Goal: Task Accomplishment & Management: Manage account settings

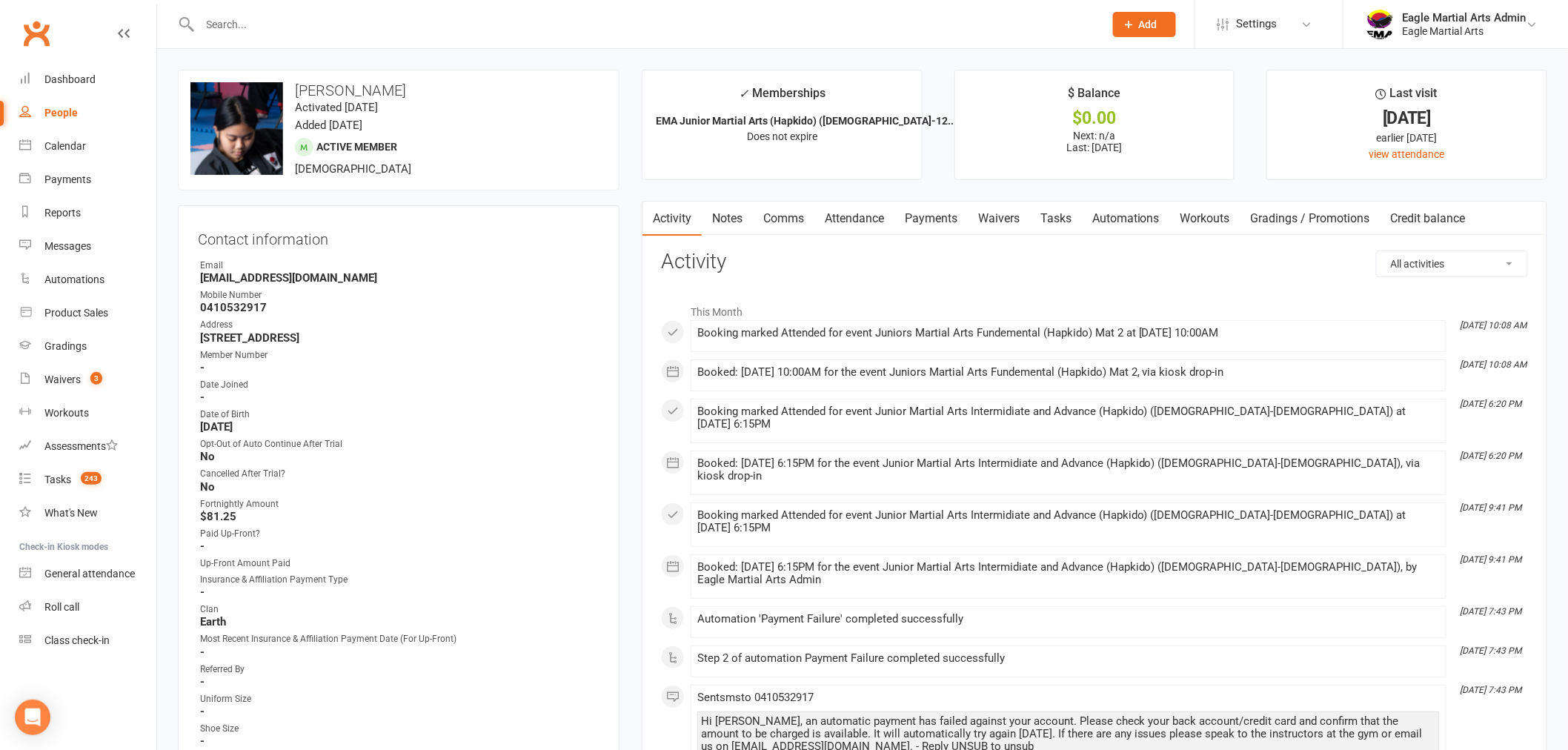
click at [266, 24] on input "text" at bounding box center [645, 24] width 898 height 20
type input "w"
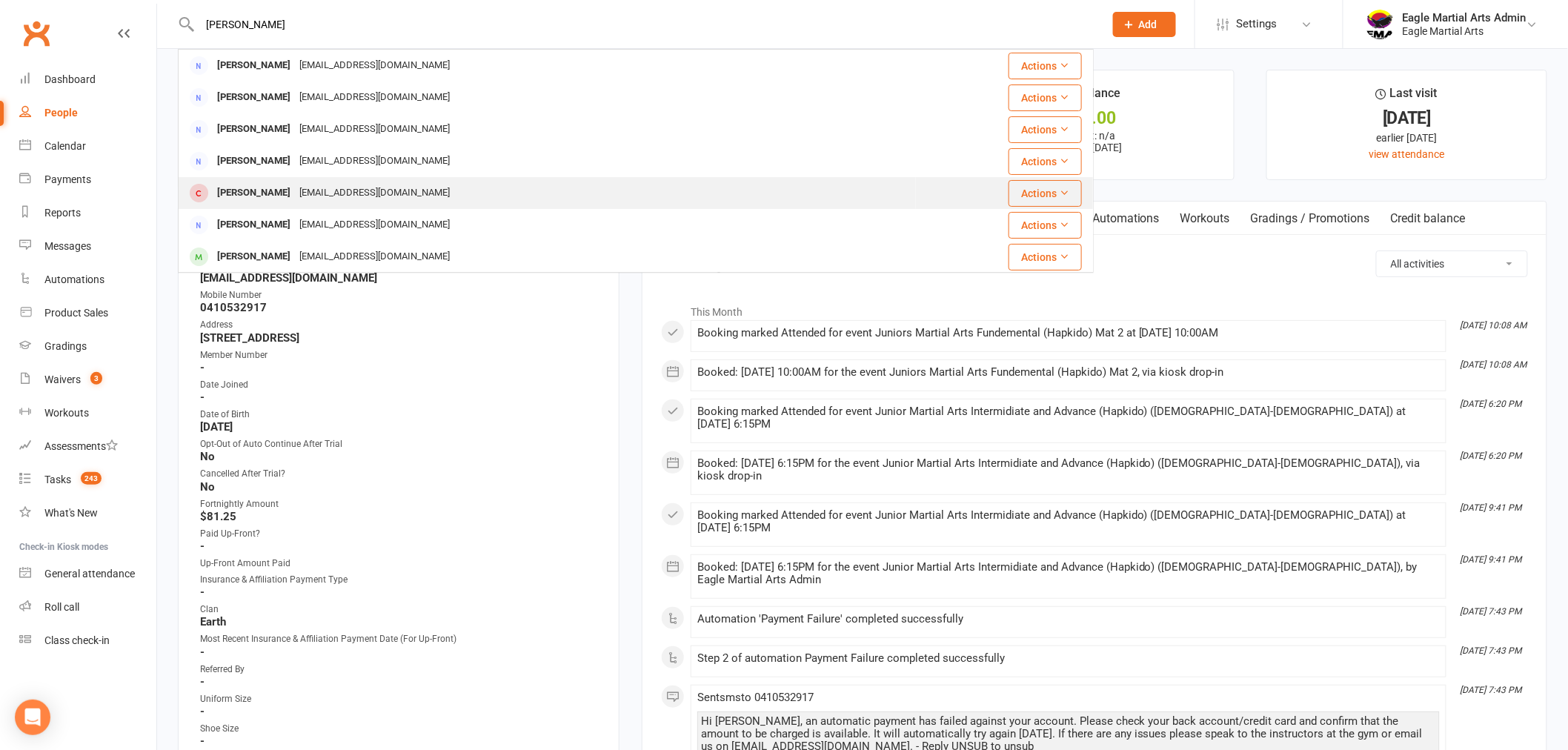
type input "[PERSON_NAME]"
click at [274, 196] on div "[PERSON_NAME]" at bounding box center [254, 193] width 82 height 21
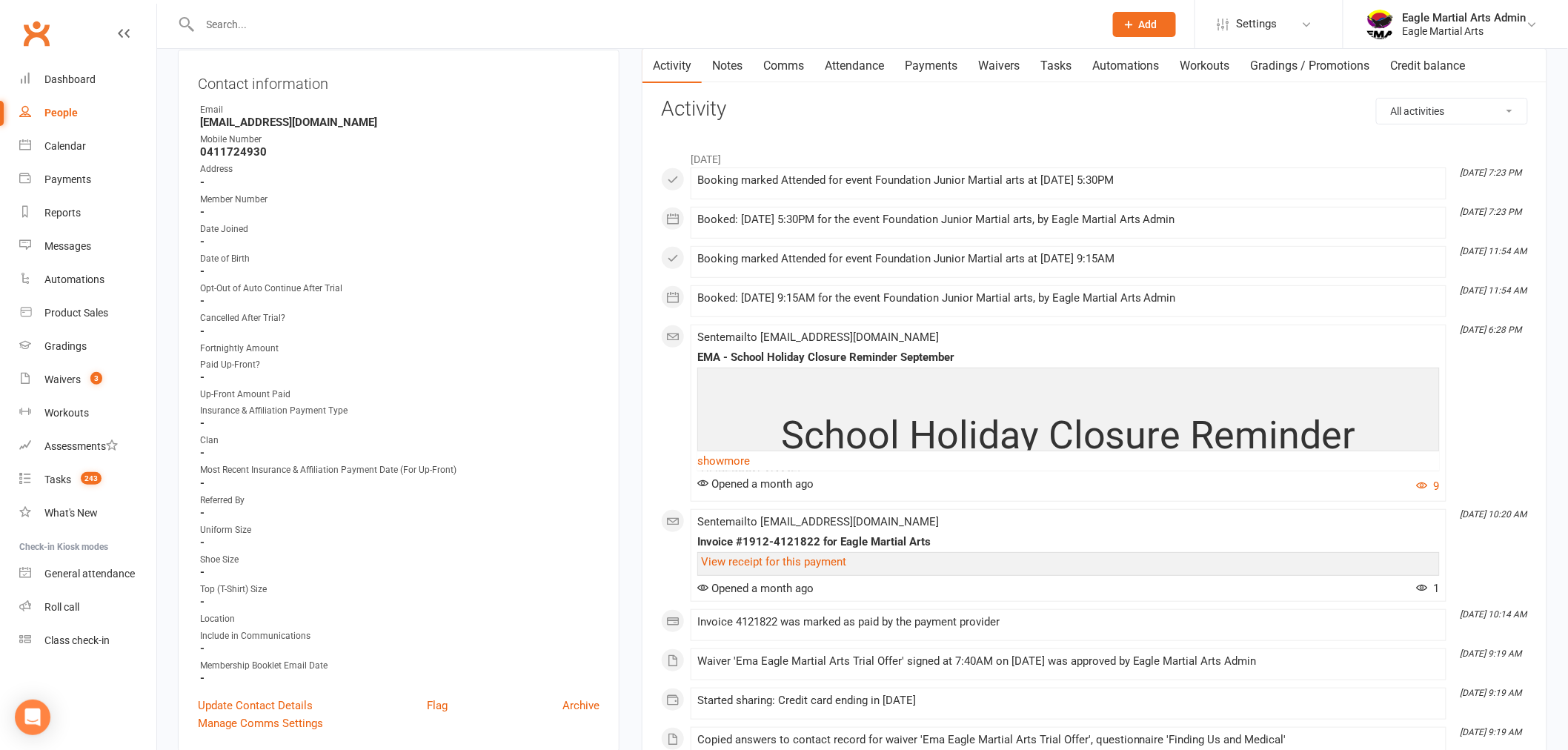
scroll to position [164, 0]
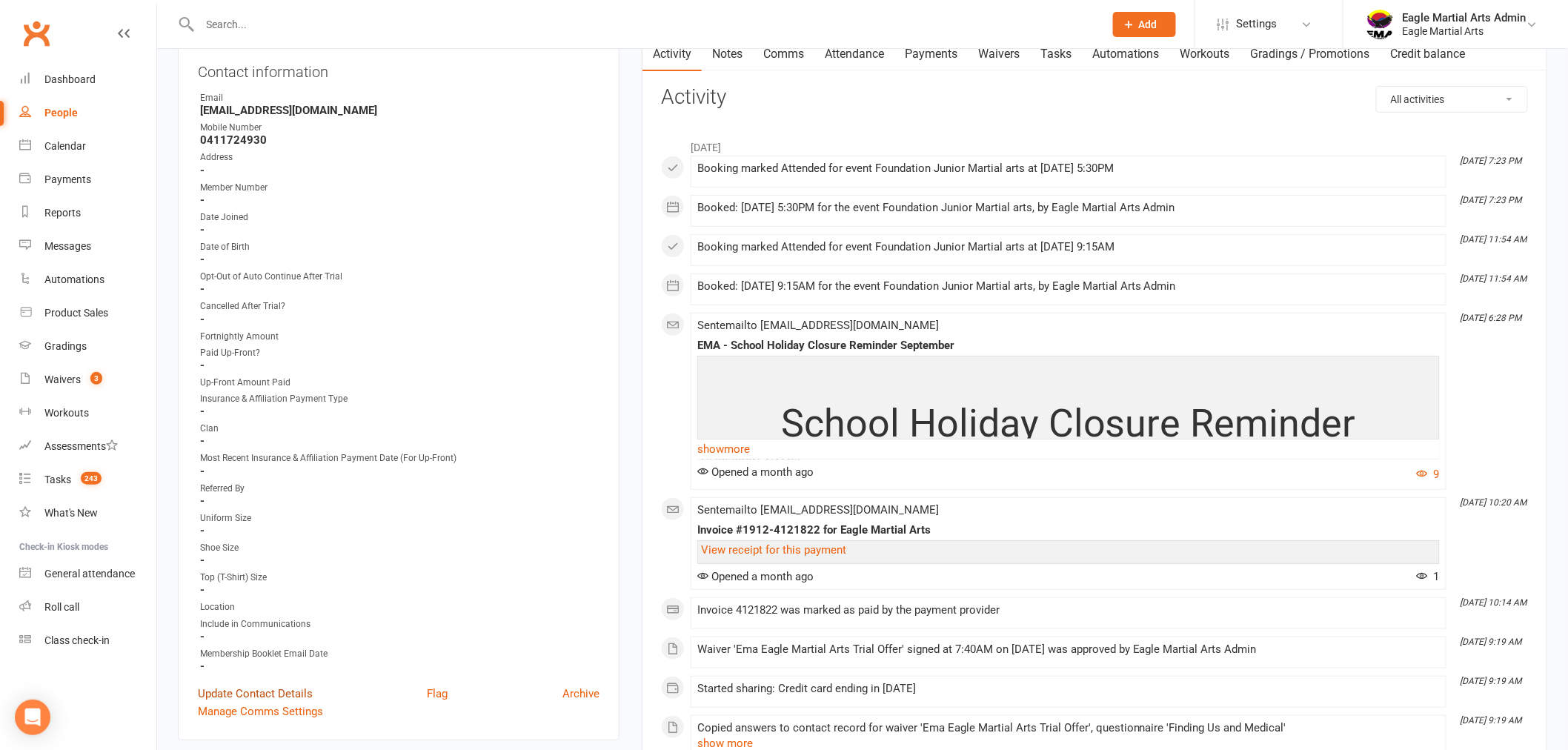
click at [267, 685] on link "Update Contact Details" at bounding box center [255, 693] width 115 height 18
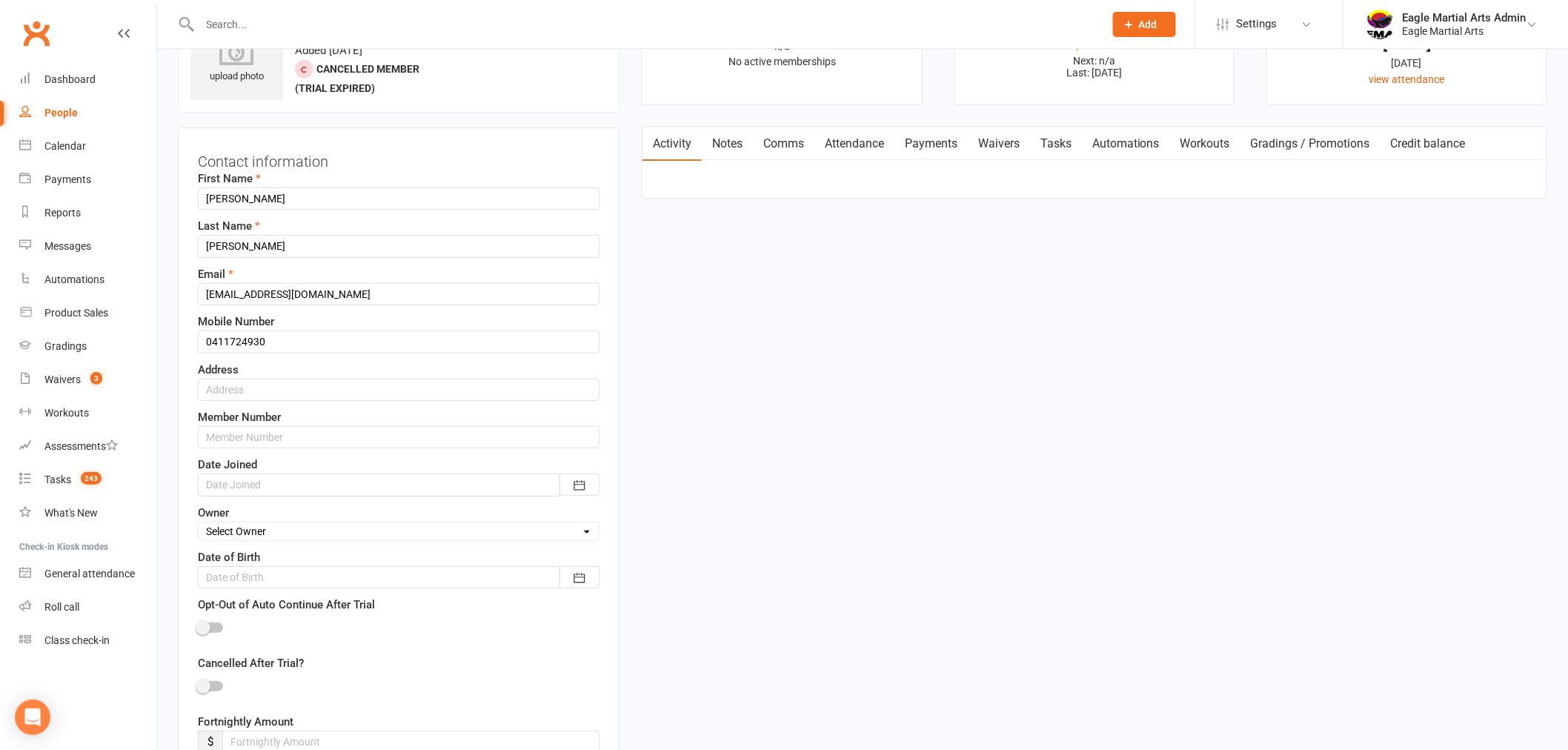
scroll to position [70, 0]
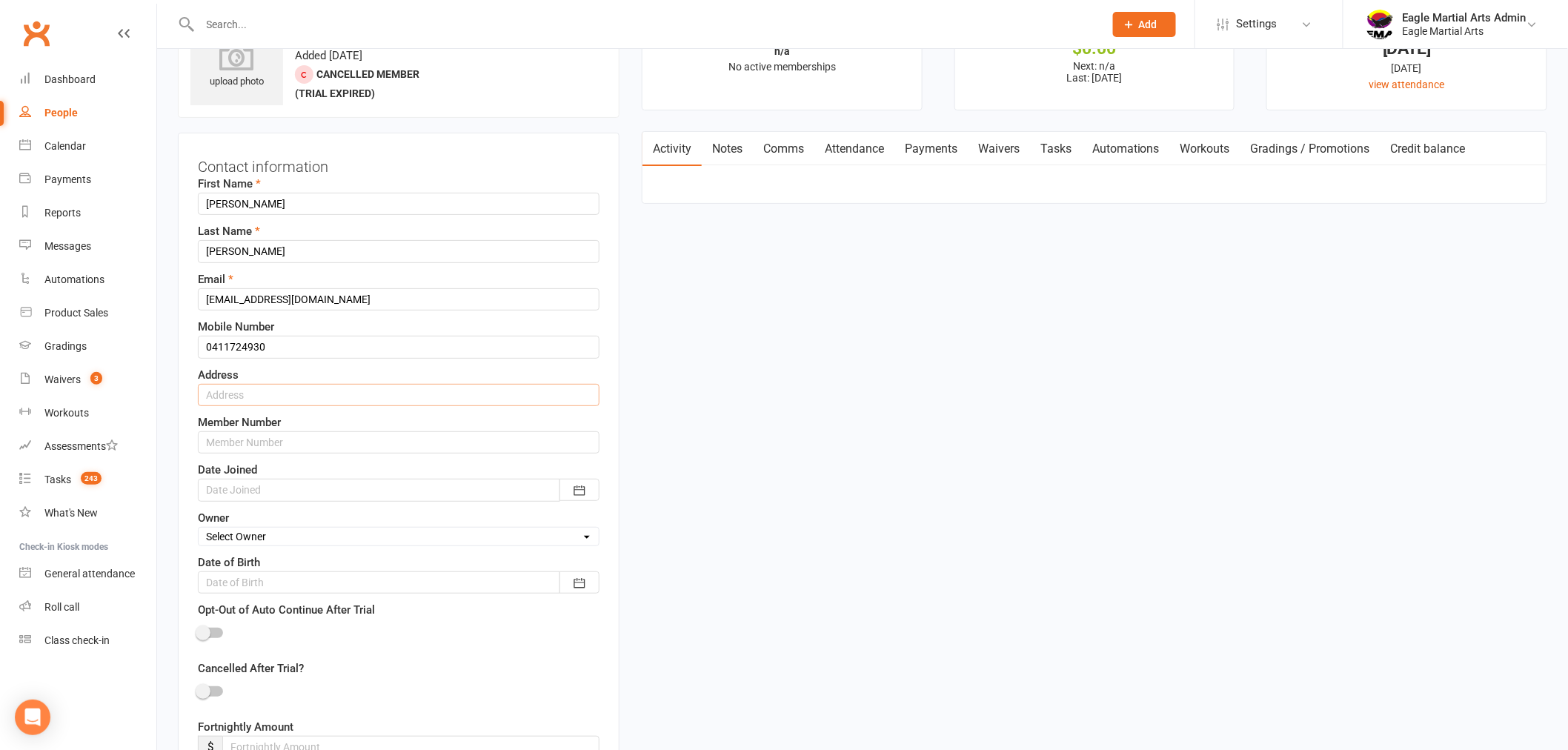
click at [264, 394] on input "text" at bounding box center [399, 395] width 402 height 22
drag, startPoint x: 324, startPoint y: 390, endPoint x: 352, endPoint y: 395, distance: 28.4
click at [324, 390] on input "unit 2 / 2 [PERSON_NAME] St Chadtsone" at bounding box center [399, 395] width 402 height 22
type input "[STREET_ADDRESS][PERSON_NAME]"
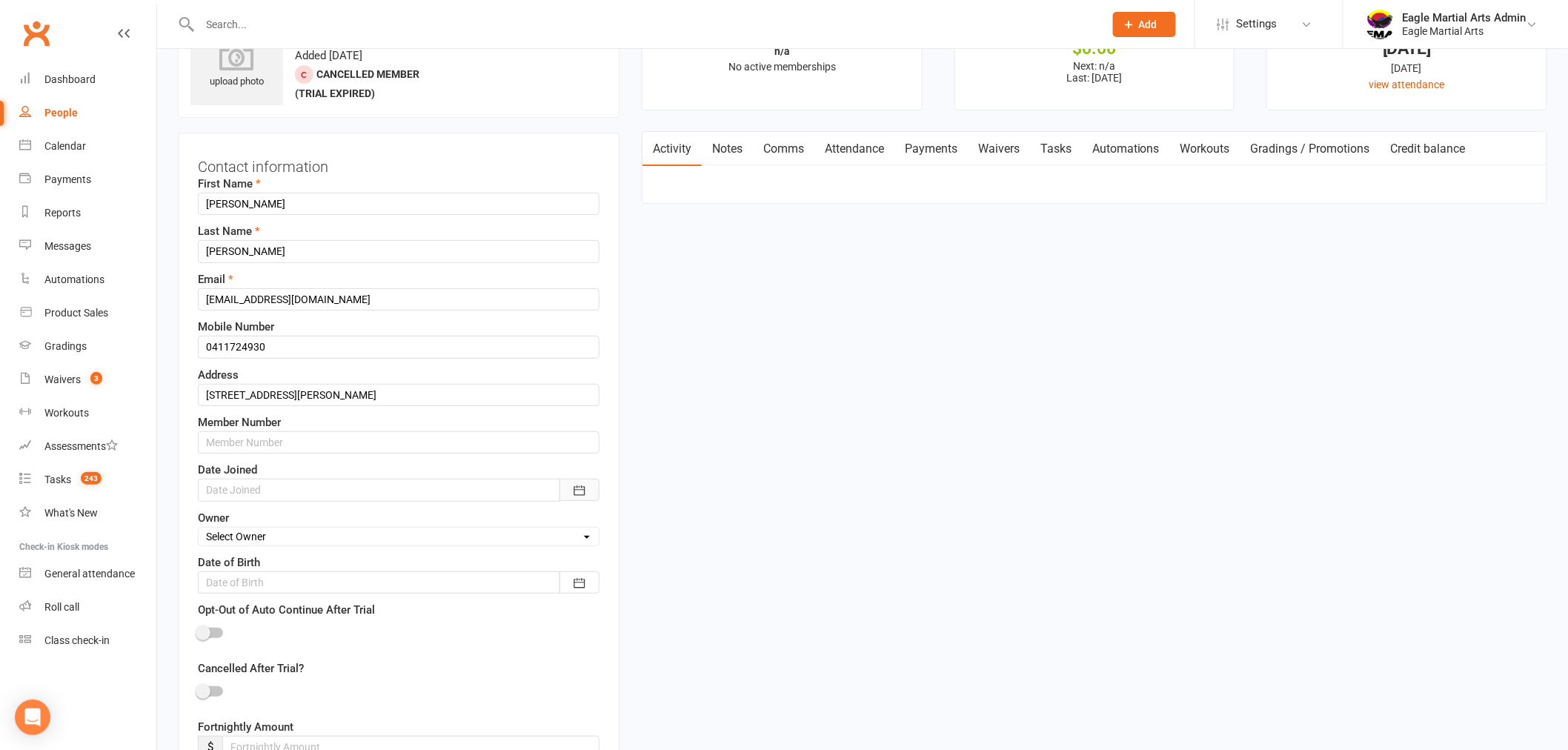
click at [576, 494] on icon "button" at bounding box center [579, 491] width 15 height 15
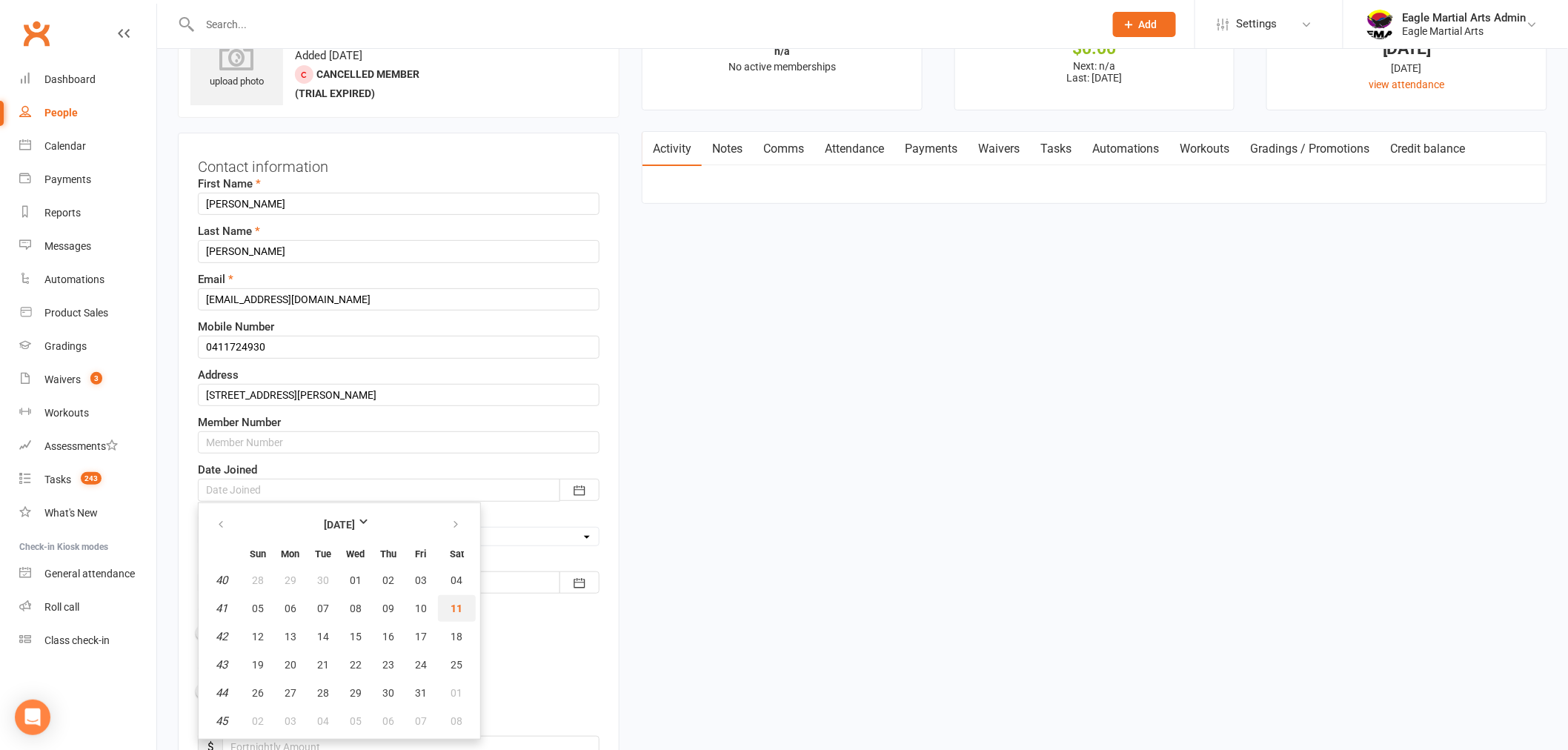
click at [454, 606] on span "11" at bounding box center [457, 608] width 12 height 12
type input "[DATE]"
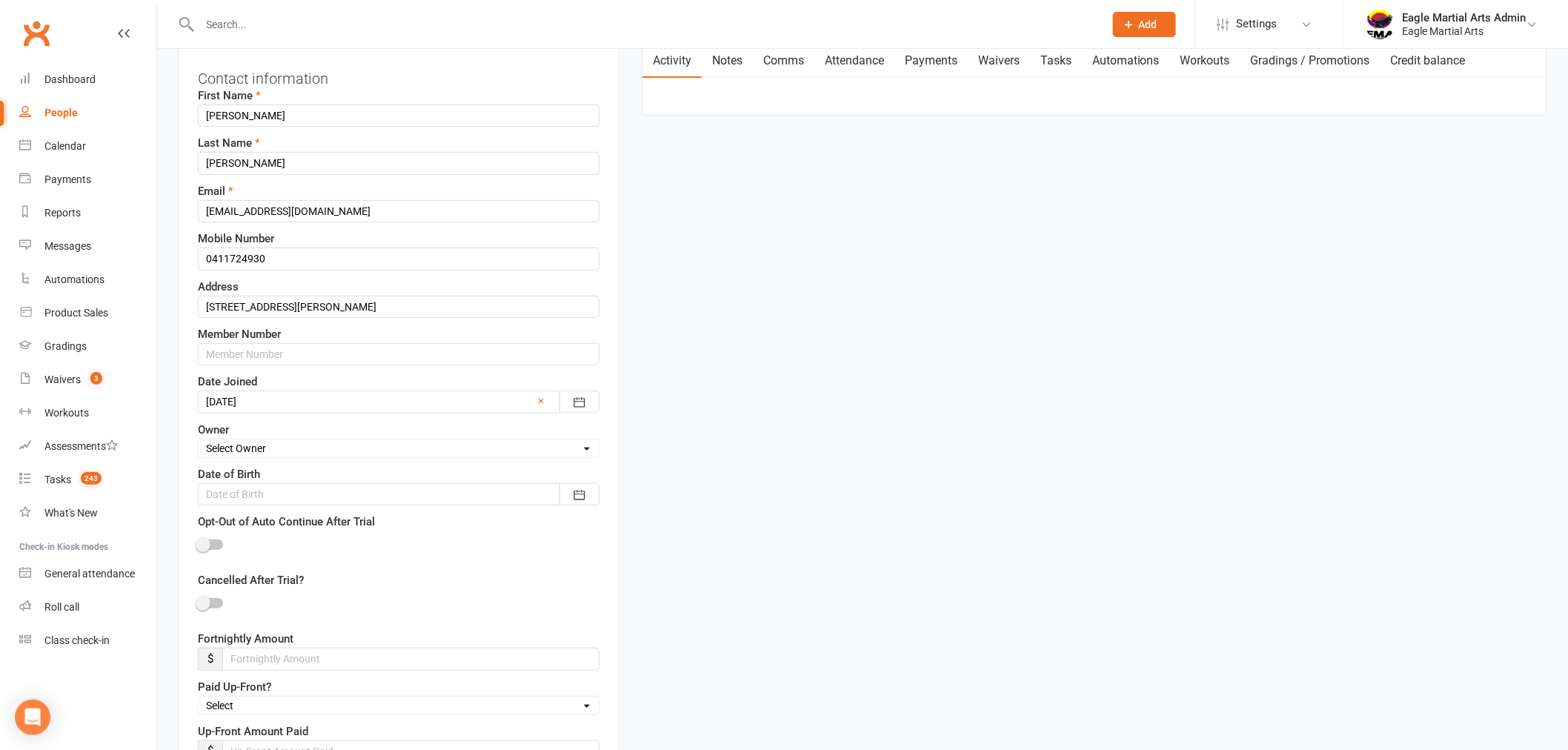
scroll to position [234, 0]
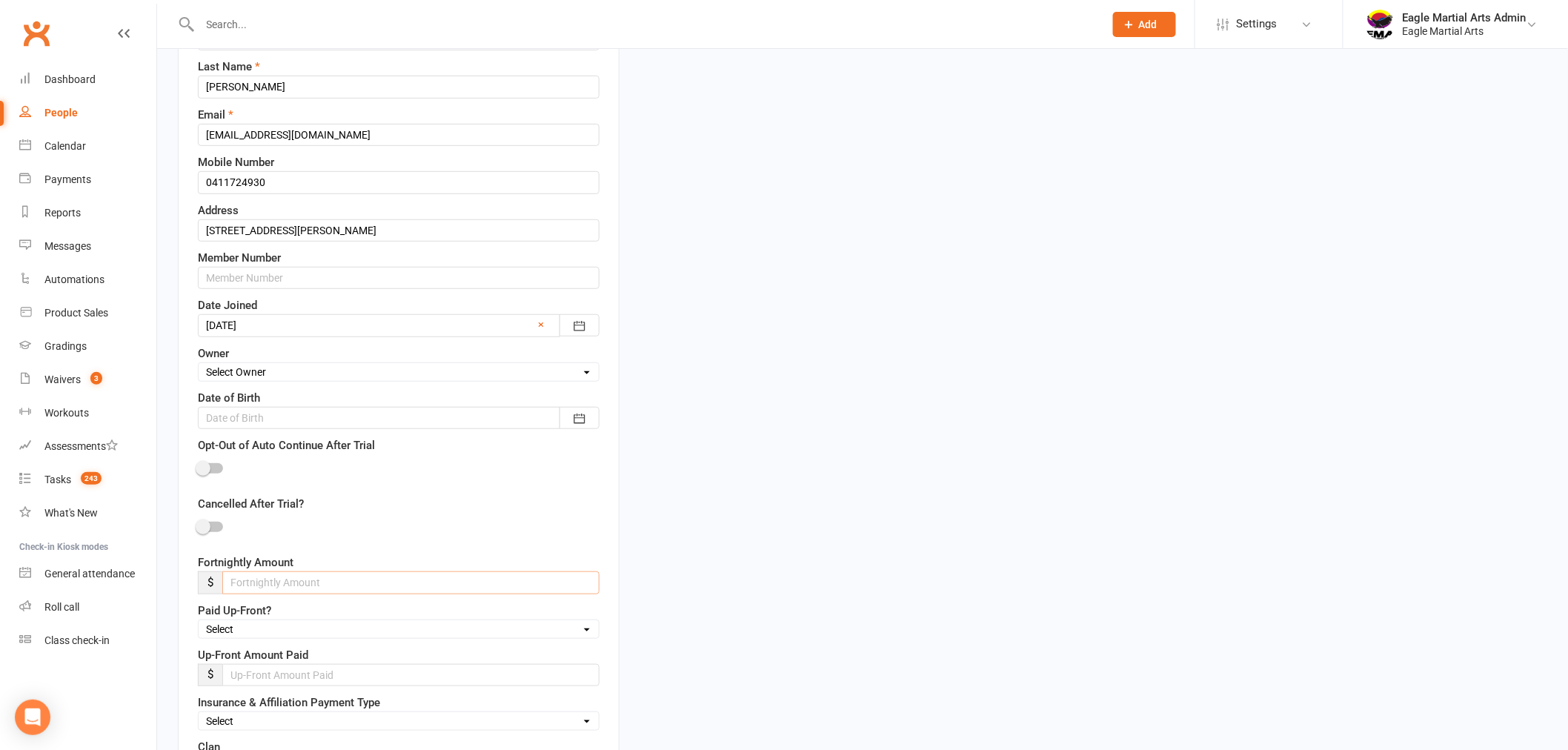
click at [406, 577] on input "number" at bounding box center [410, 583] width 377 height 22
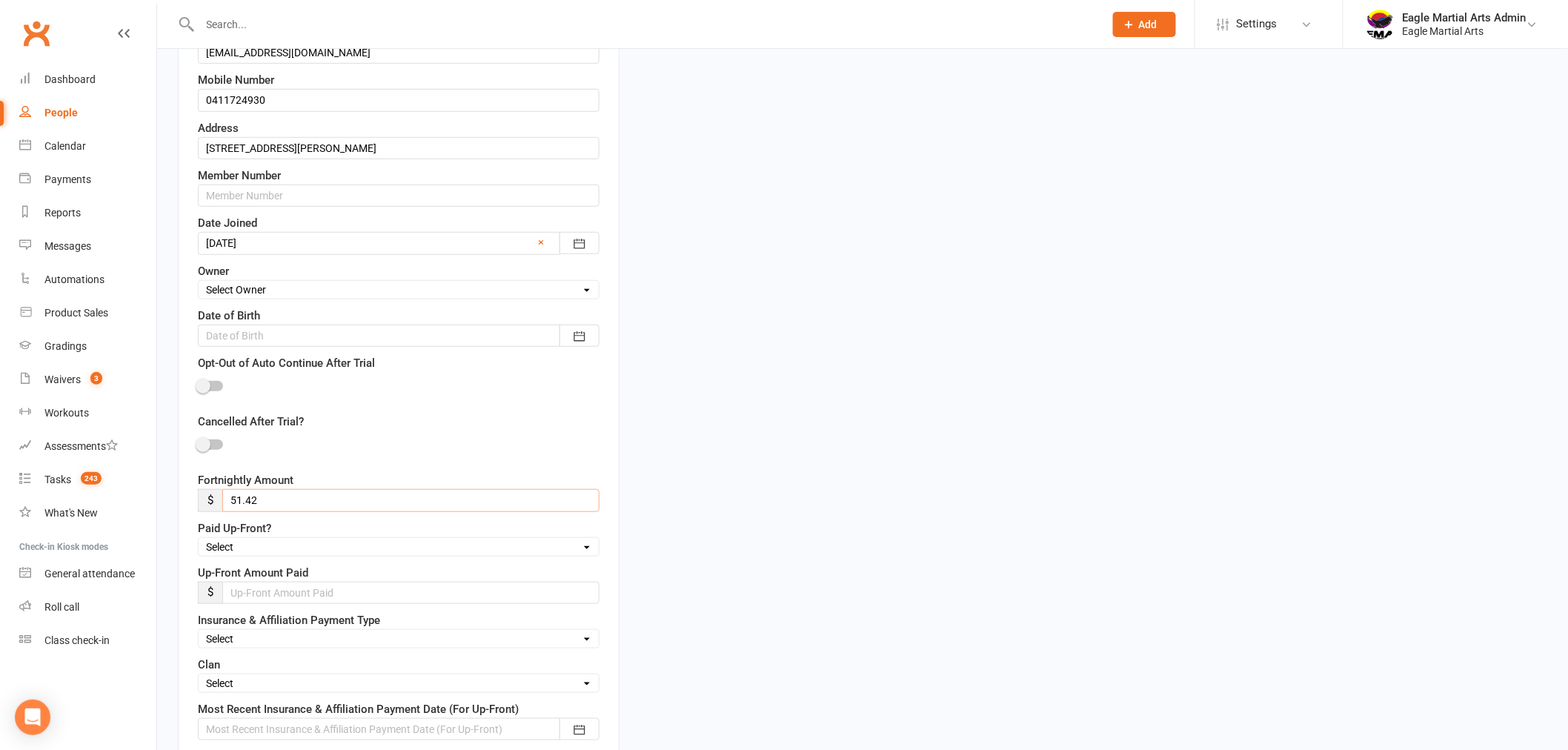
type input "51.42"
click at [575, 588] on input "number" at bounding box center [410, 593] width 377 height 22
click at [581, 545] on select "Select 10 Class Pass 6 Months 12 Months PT 5 Class Pass" at bounding box center [398, 547] width 400 height 17
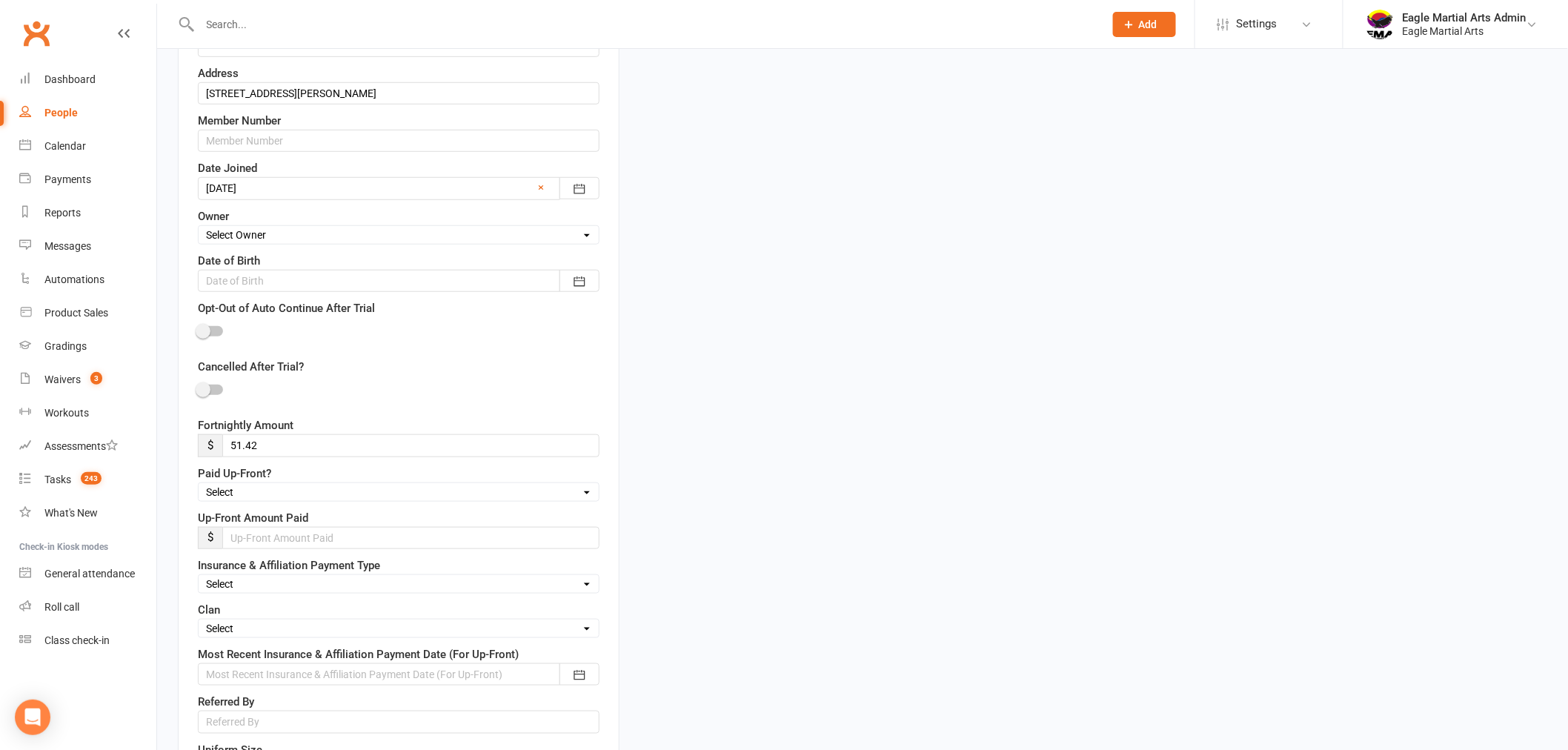
scroll to position [399, 0]
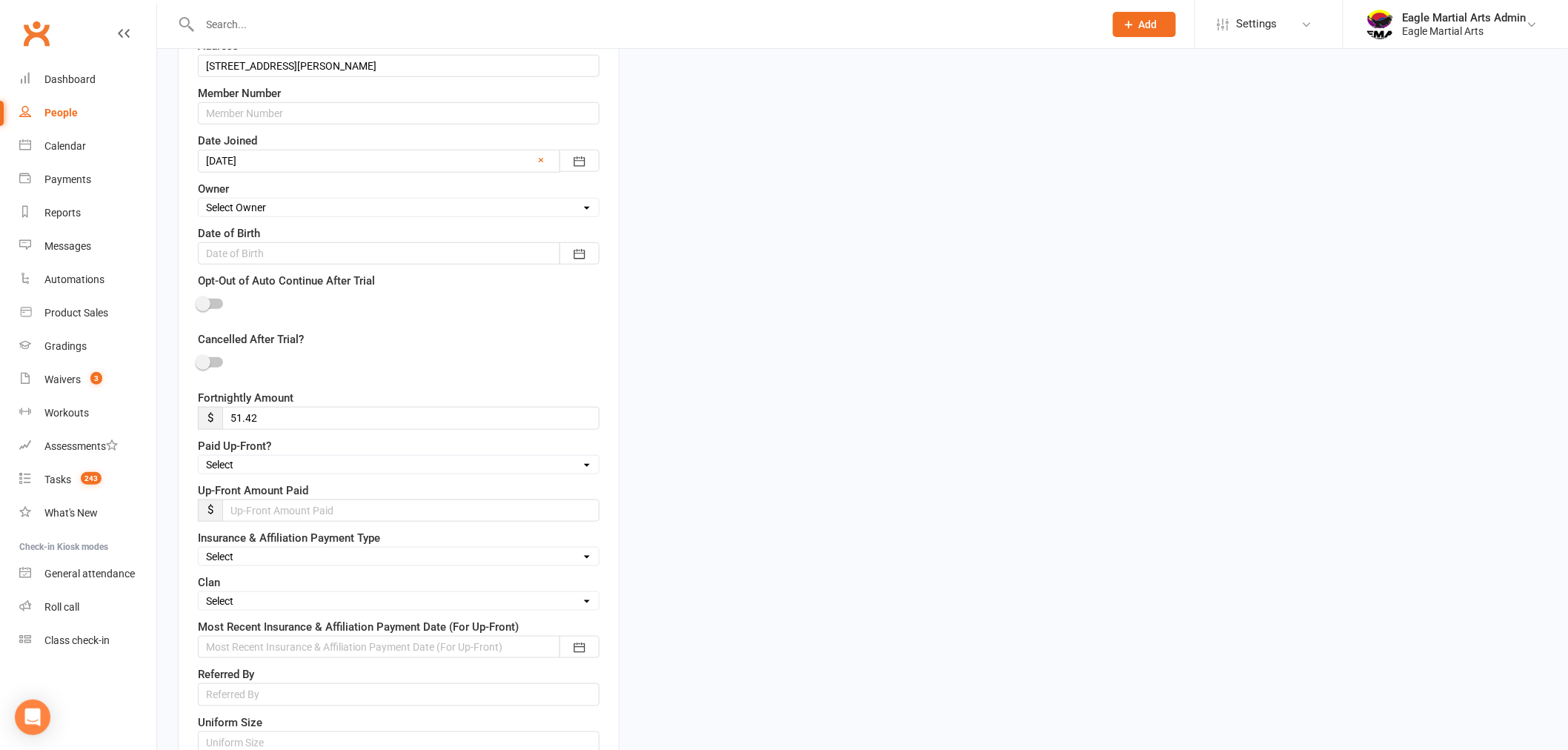
click at [588, 552] on select "Select Up-Front Fortnightly" at bounding box center [398, 557] width 400 height 17
select select "Up-Front"
click at [198, 550] on select "Select Up-Front Fortnightly" at bounding box center [398, 557] width 400 height 17
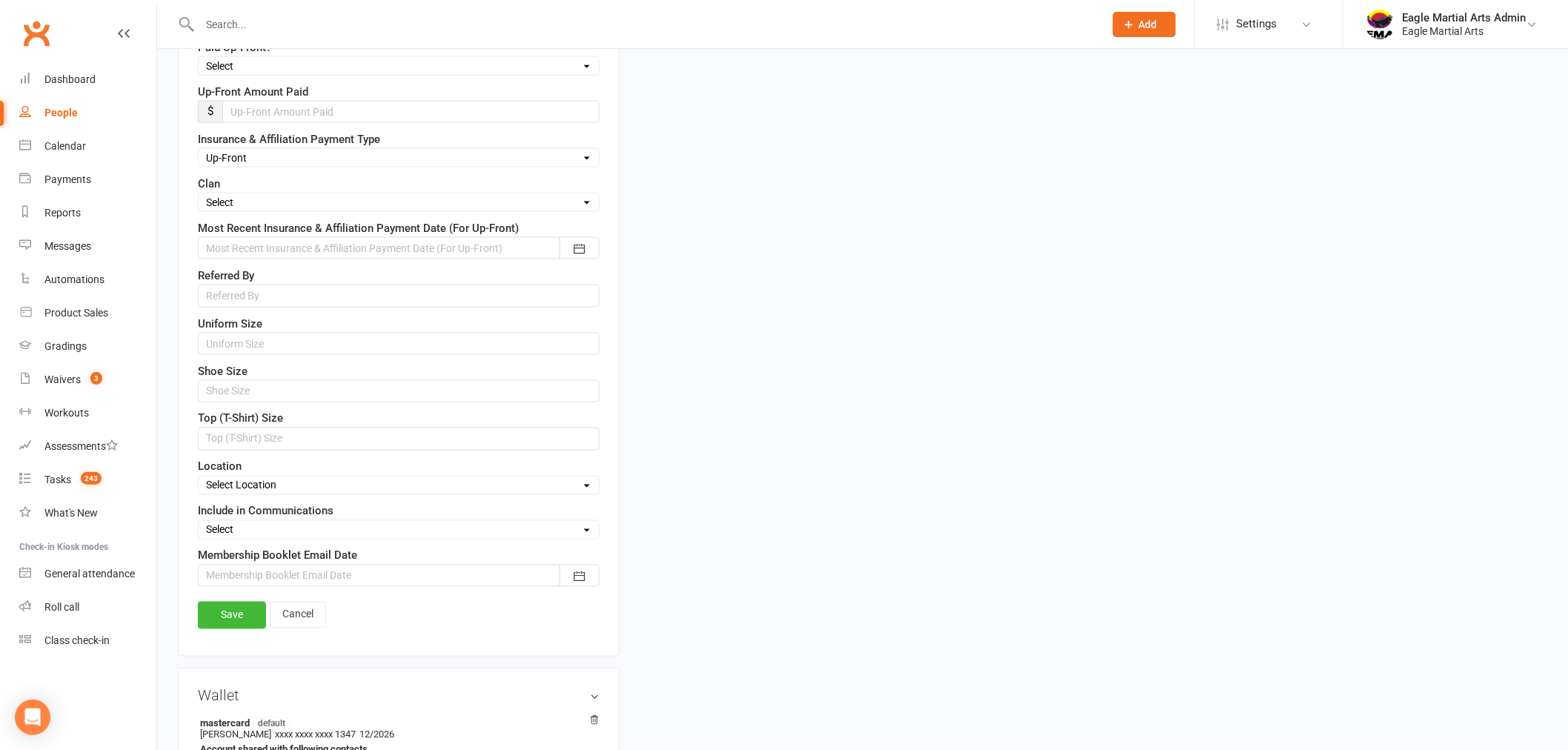
scroll to position [811, 0]
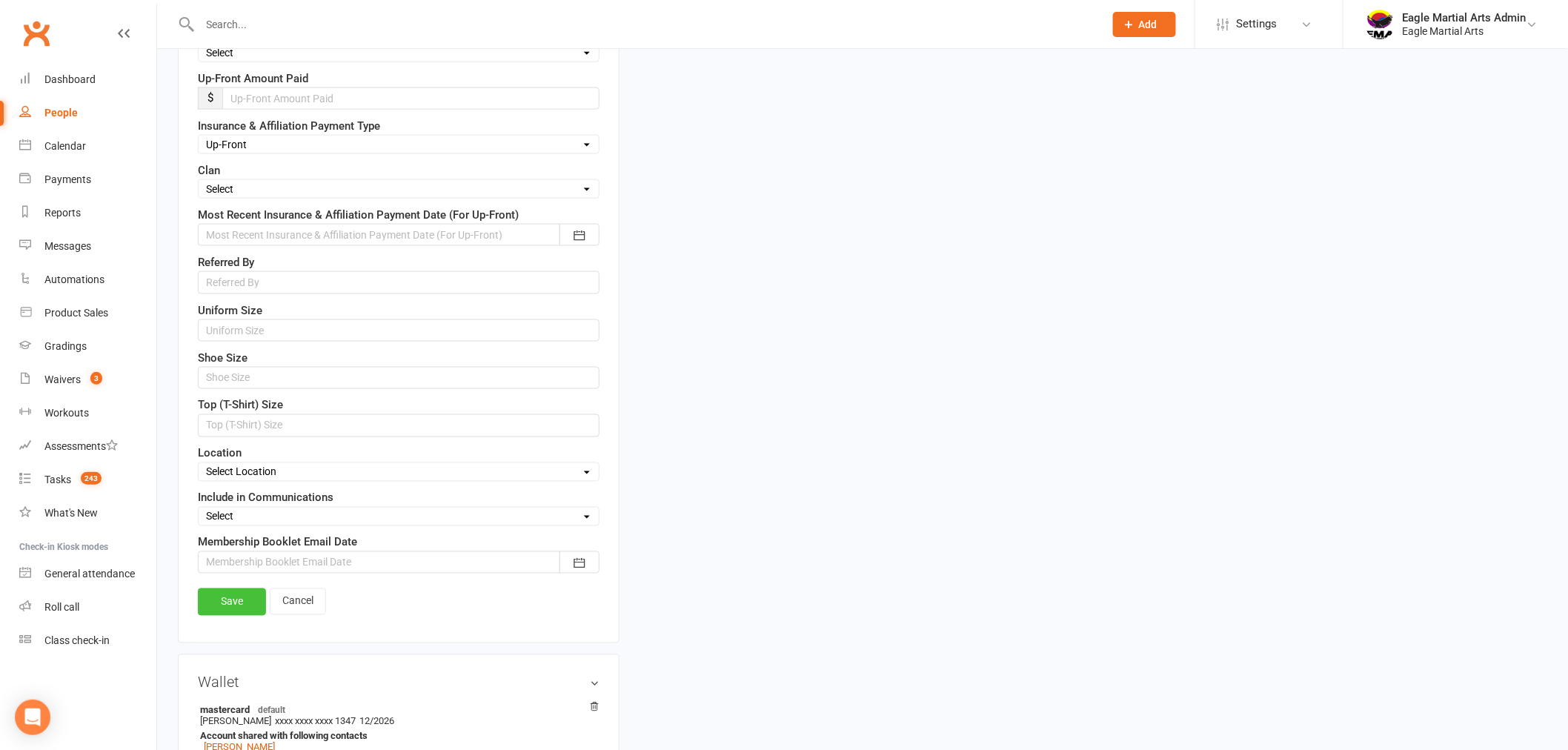
click at [236, 601] on link "Save" at bounding box center [232, 601] width 68 height 27
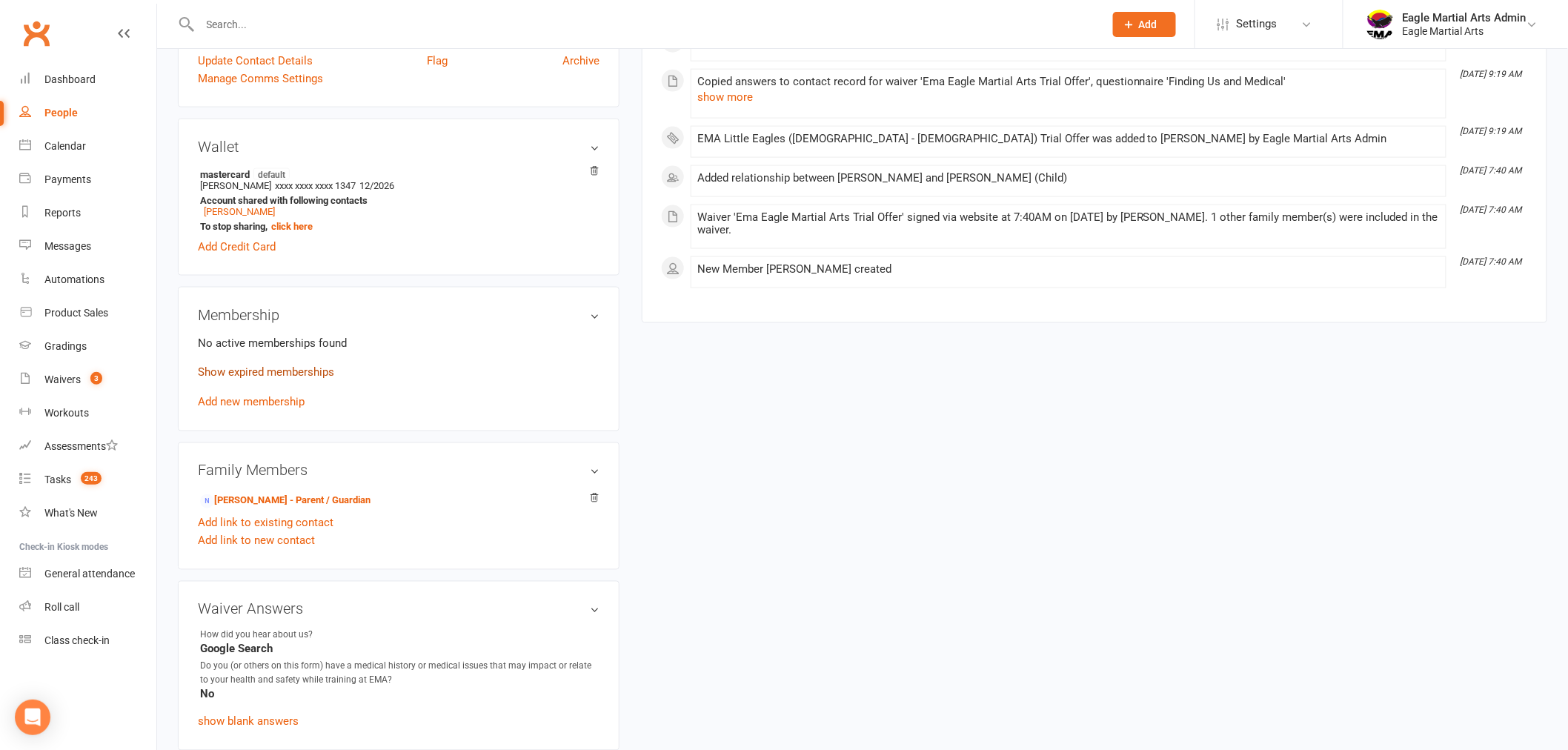
click at [247, 372] on link "Show expired memberships" at bounding box center [267, 373] width 137 height 13
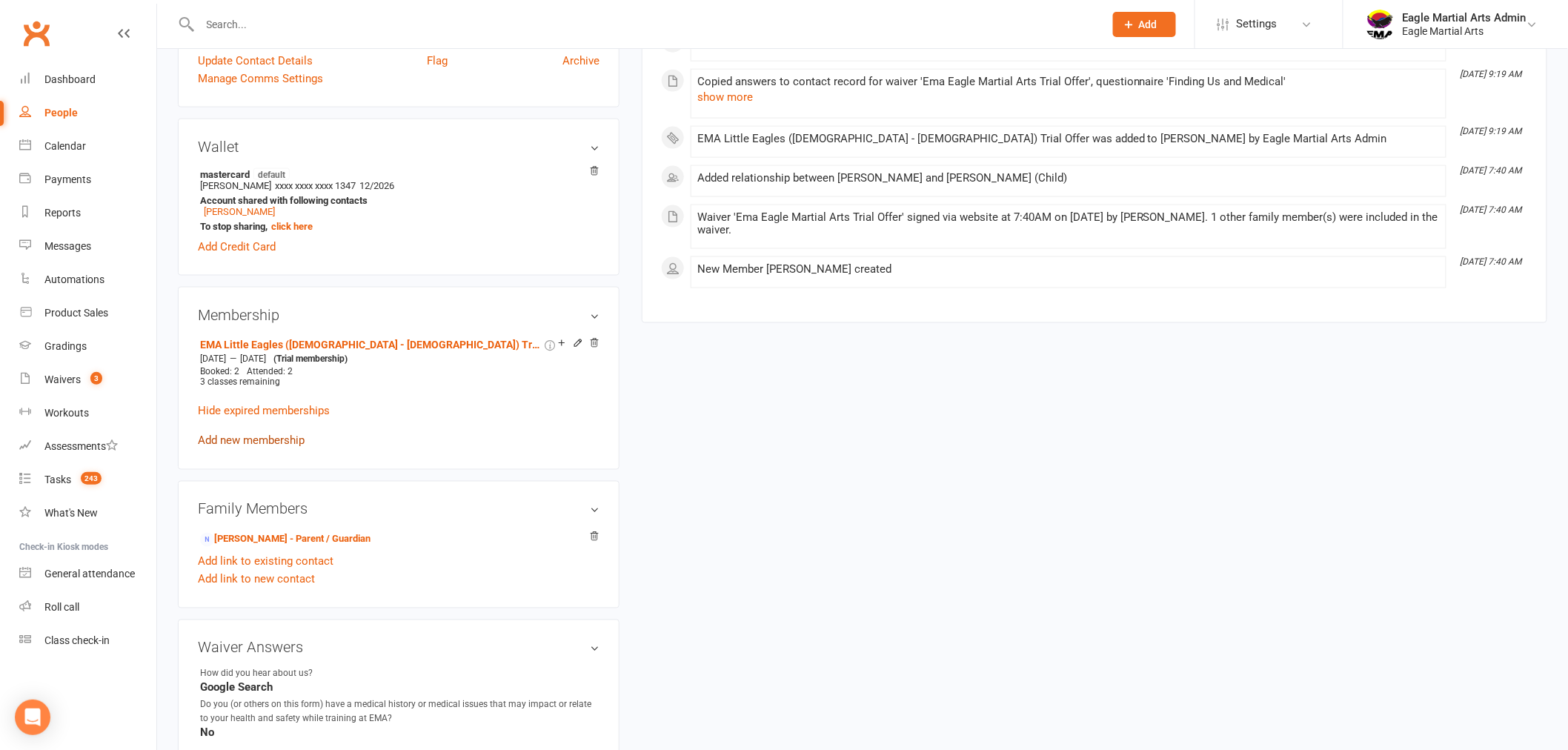
click at [241, 440] on link "Add new membership" at bounding box center [252, 441] width 107 height 13
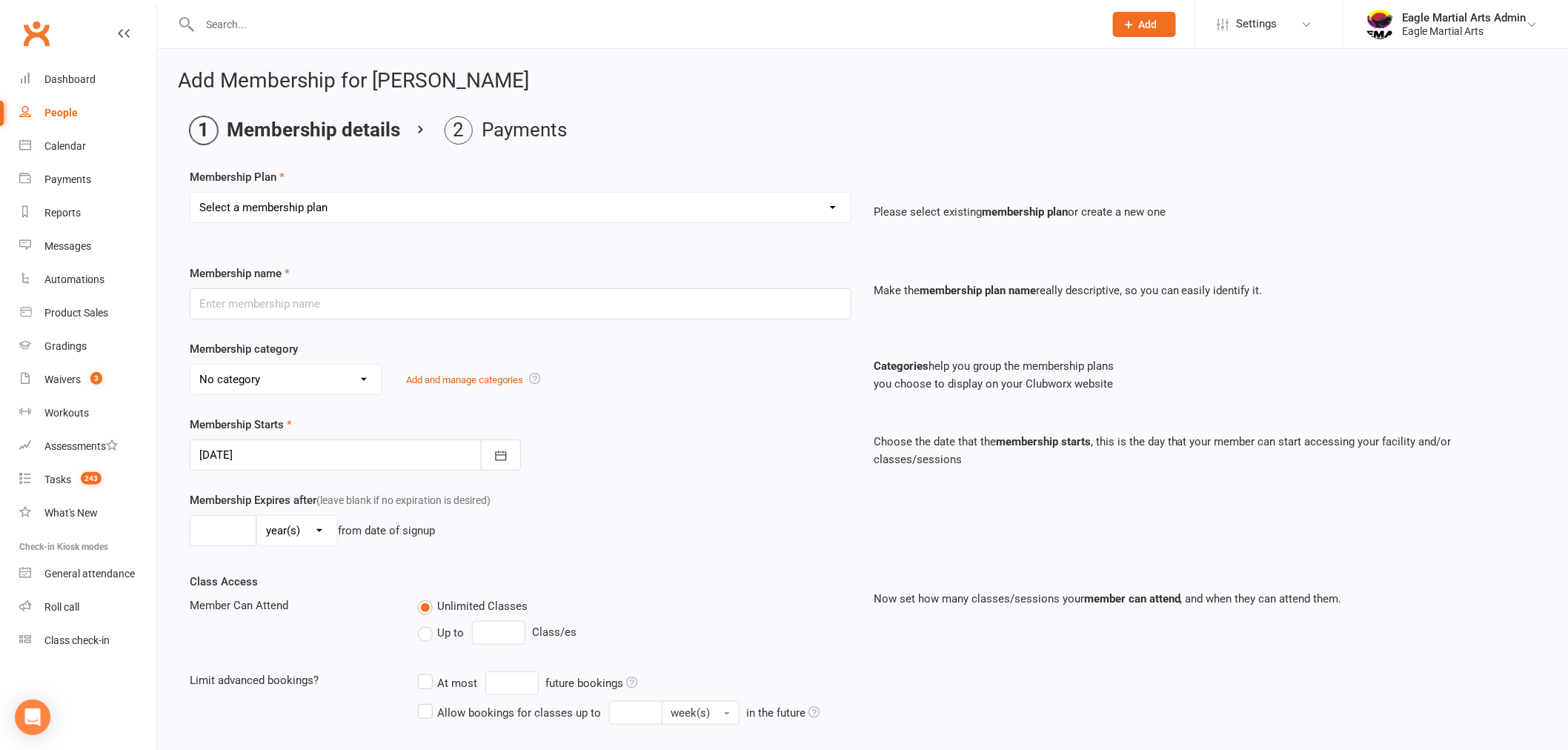
click at [721, 405] on div "Membership category No category BJJ Trial Cash Direct Debit Eaglets Direct Debi…" at bounding box center [862, 378] width 1368 height 76
click at [828, 208] on select "Select a membership plan Create new Membership Plan EMA Eaglets ([DEMOGRAPHIC_D…" at bounding box center [521, 208] width 660 height 30
click at [566, 212] on select "Select a membership plan Create new Membership Plan EMA Eaglets ([DEMOGRAPHIC_D…" at bounding box center [521, 208] width 660 height 30
select select "47"
click at [191, 193] on select "Select a membership plan Create new Membership Plan EMA Eaglets ([DEMOGRAPHIC_D…" at bounding box center [521, 208] width 660 height 30
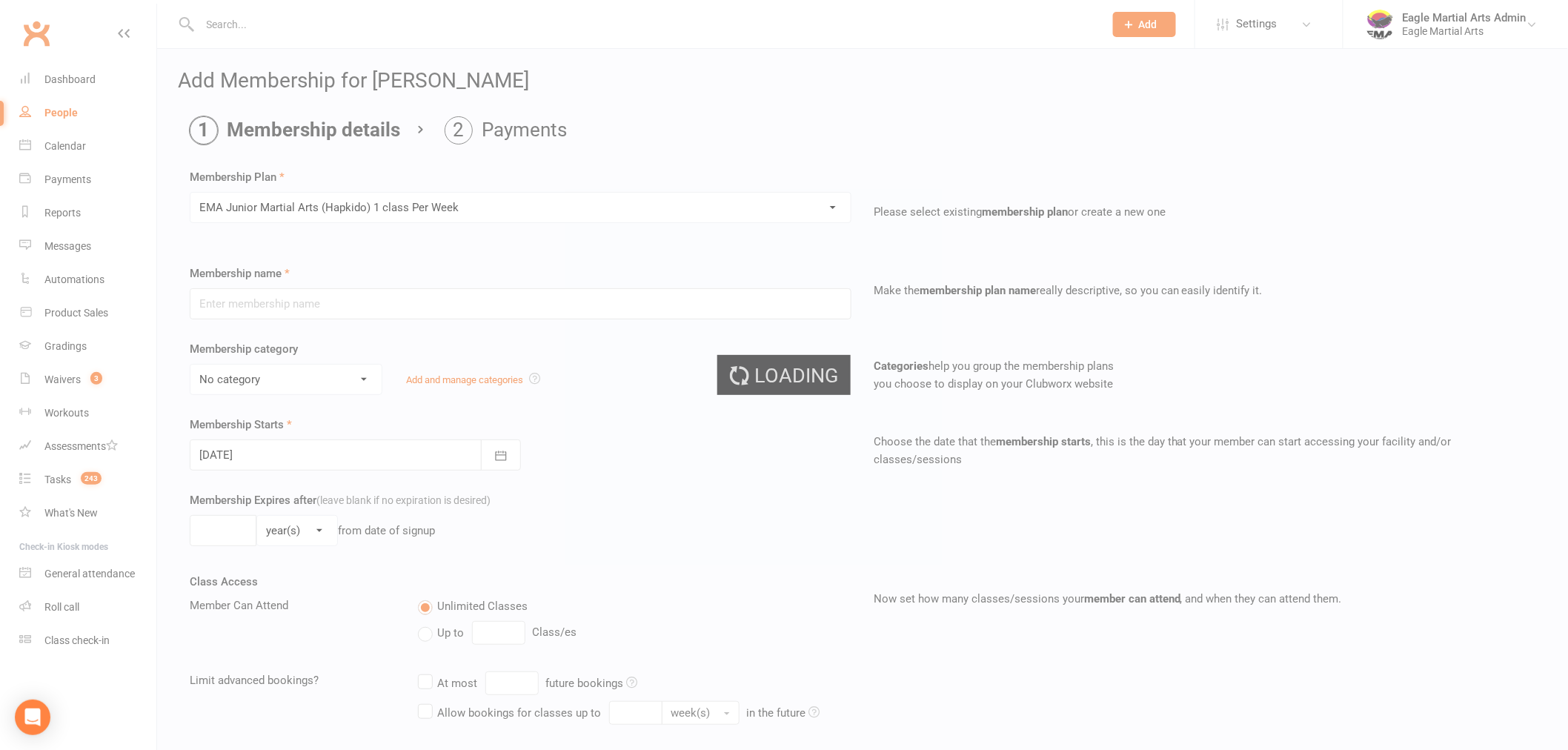
type input "EMA Junior Martial Arts (Hapkido) 1 class Per Week"
select select "10"
type input "0"
type input "2"
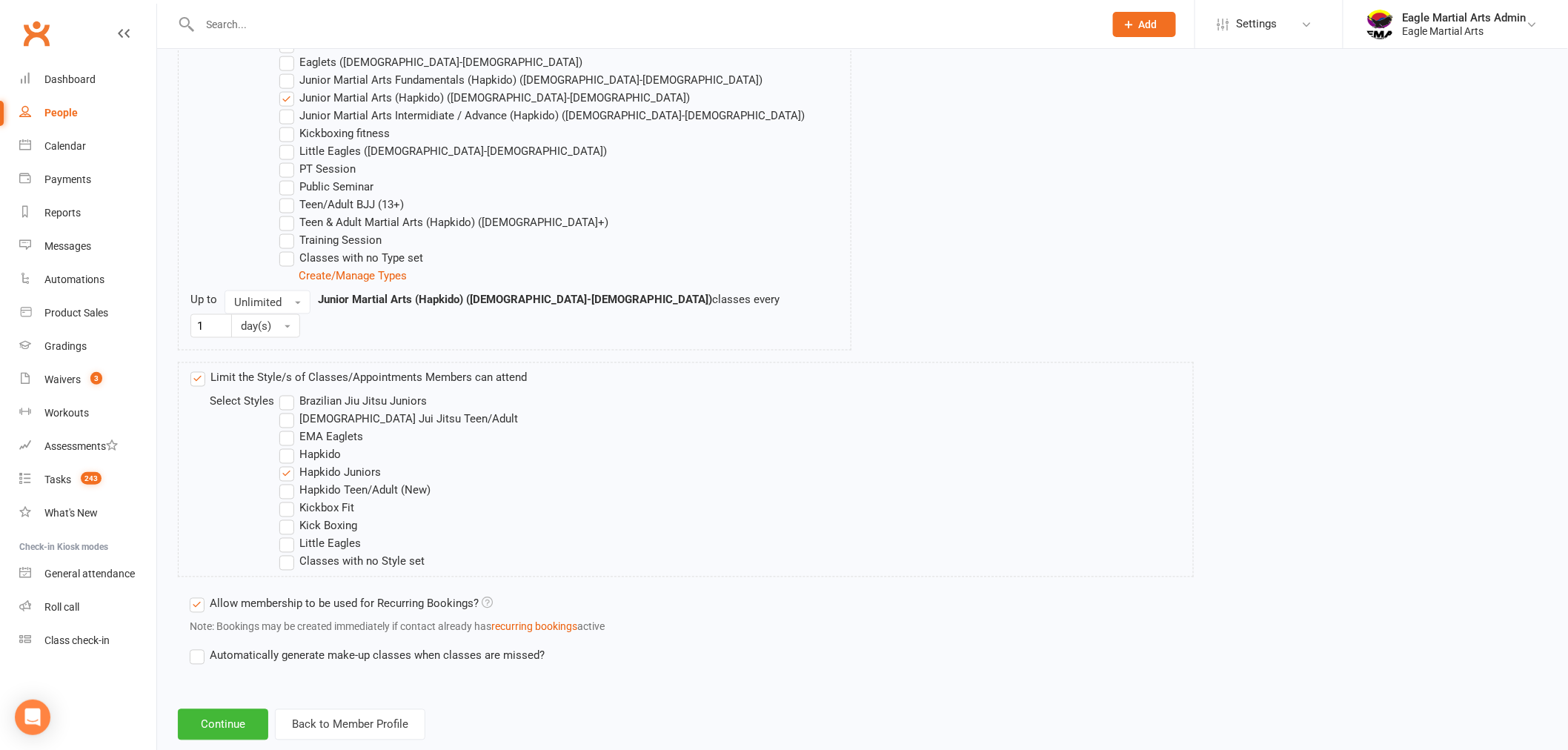
scroll to position [818, 0]
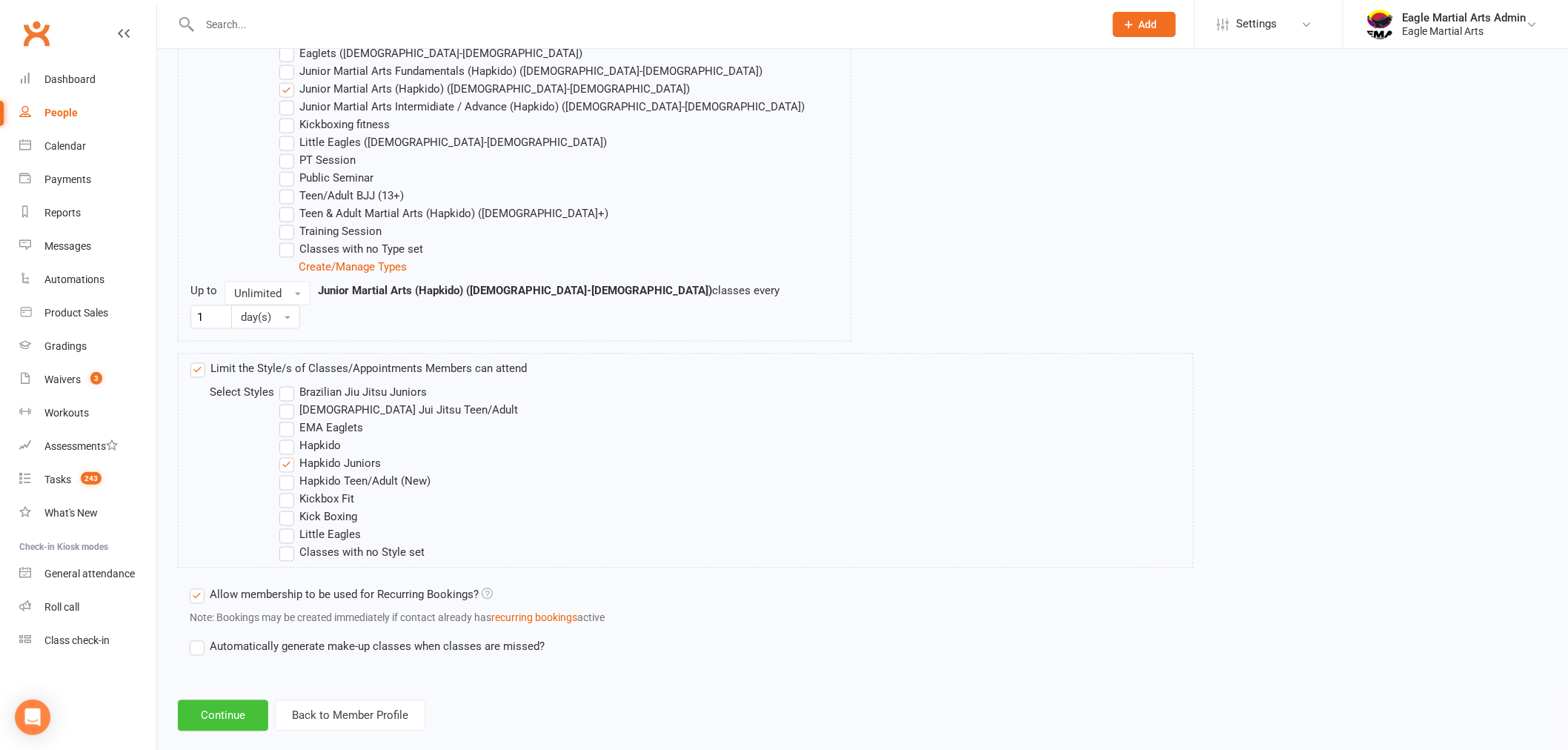
click at [217, 701] on button "Continue" at bounding box center [223, 716] width 90 height 31
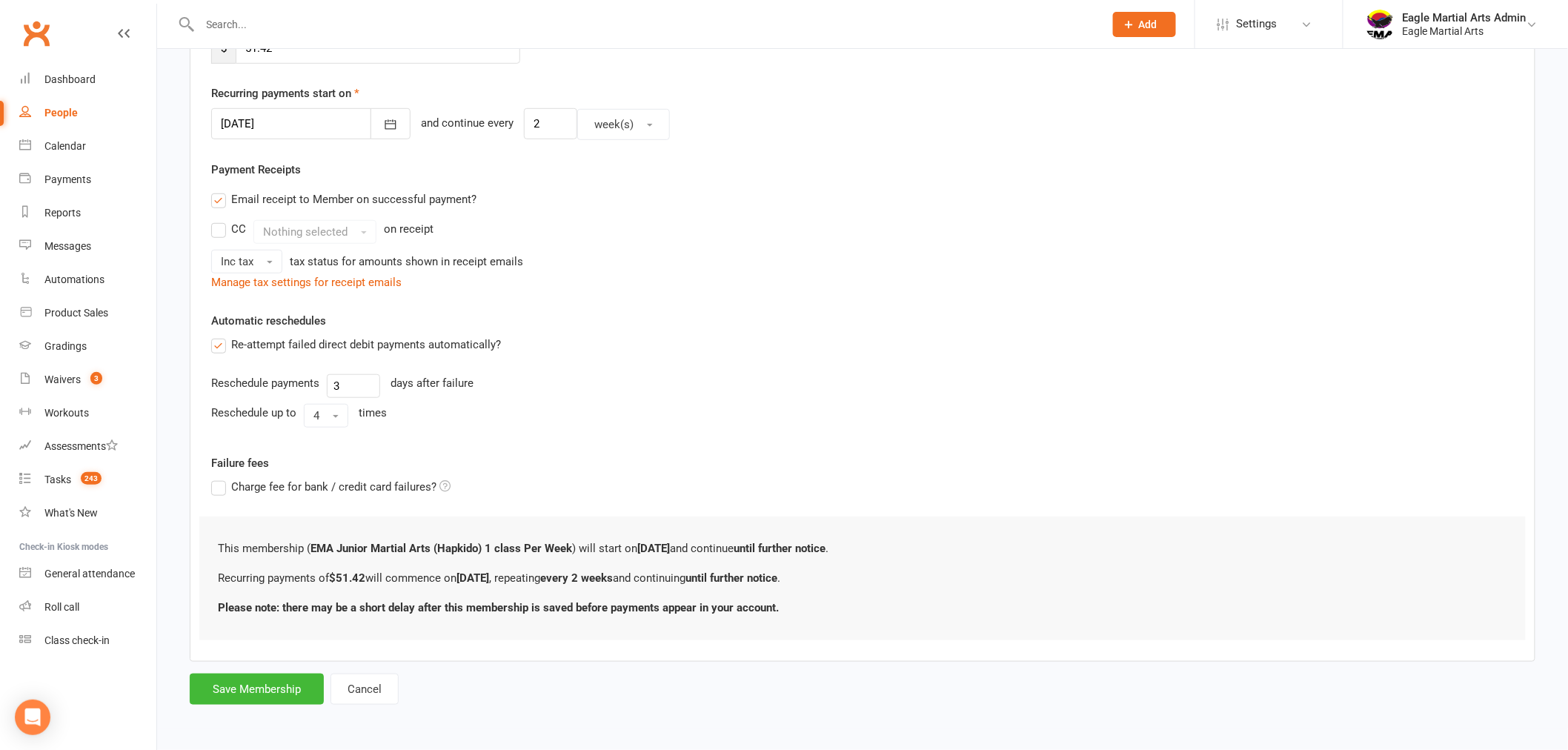
scroll to position [0, 0]
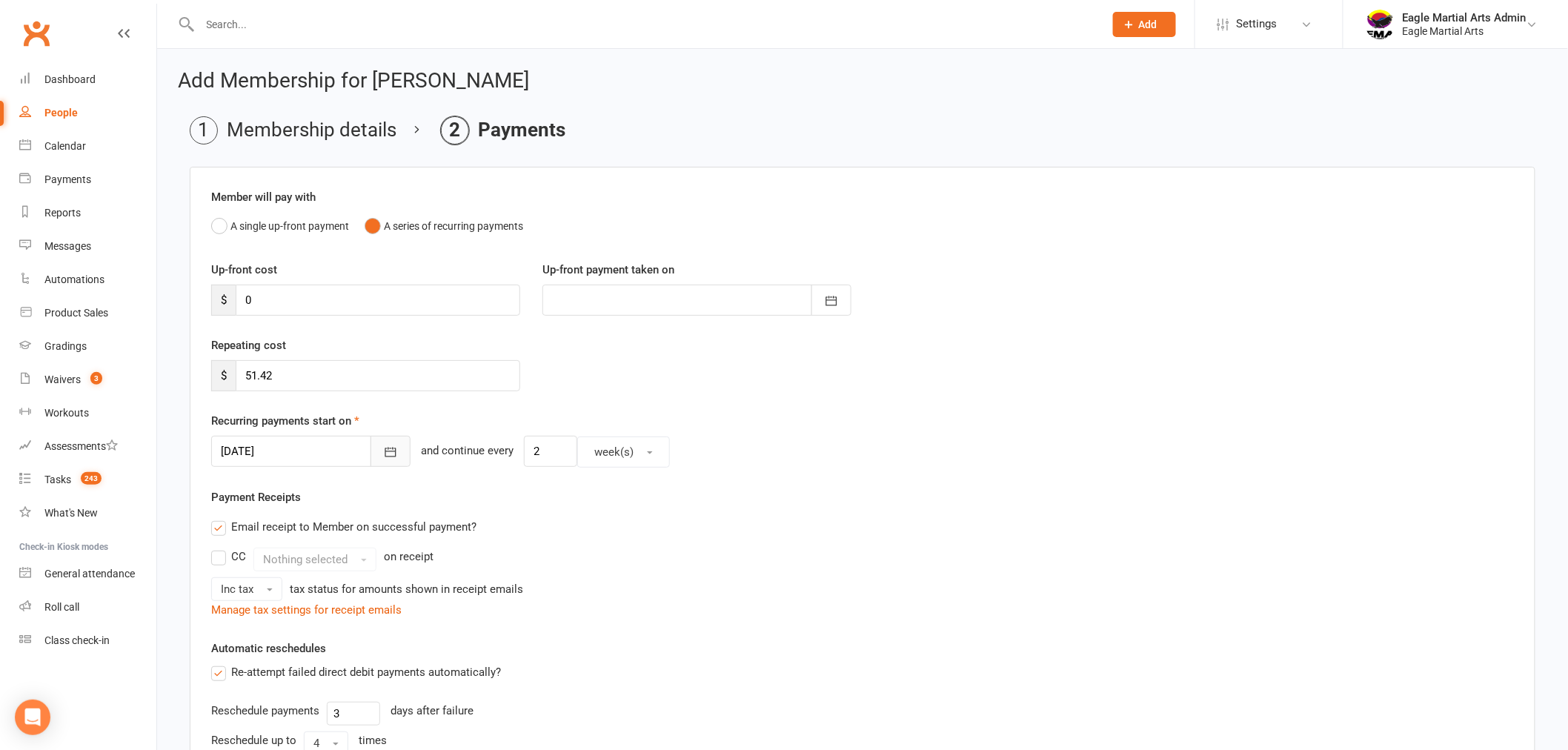
click at [383, 451] on icon "button" at bounding box center [390, 452] width 15 height 15
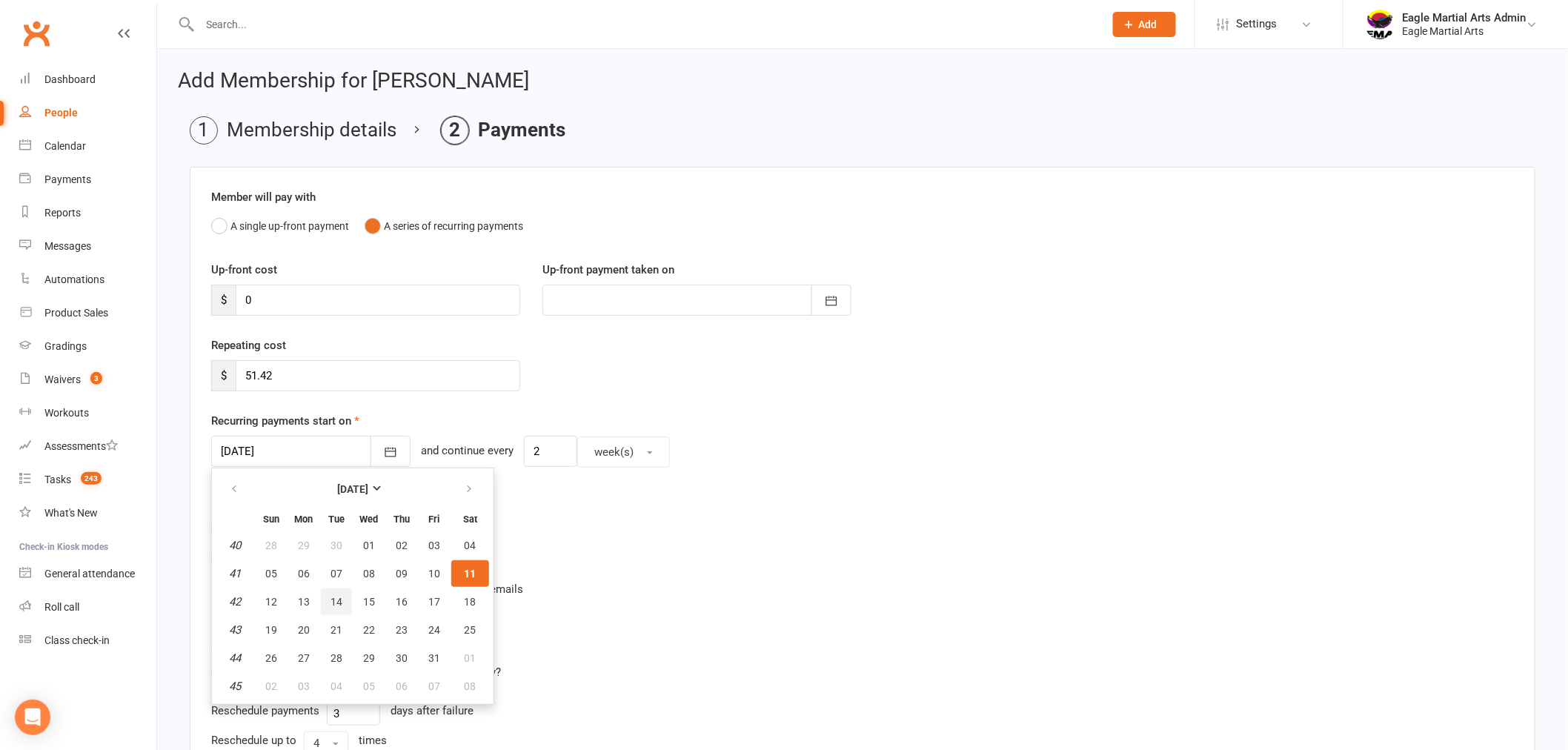
click at [338, 599] on span "14" at bounding box center [336, 601] width 12 height 12
type input "[DATE]"
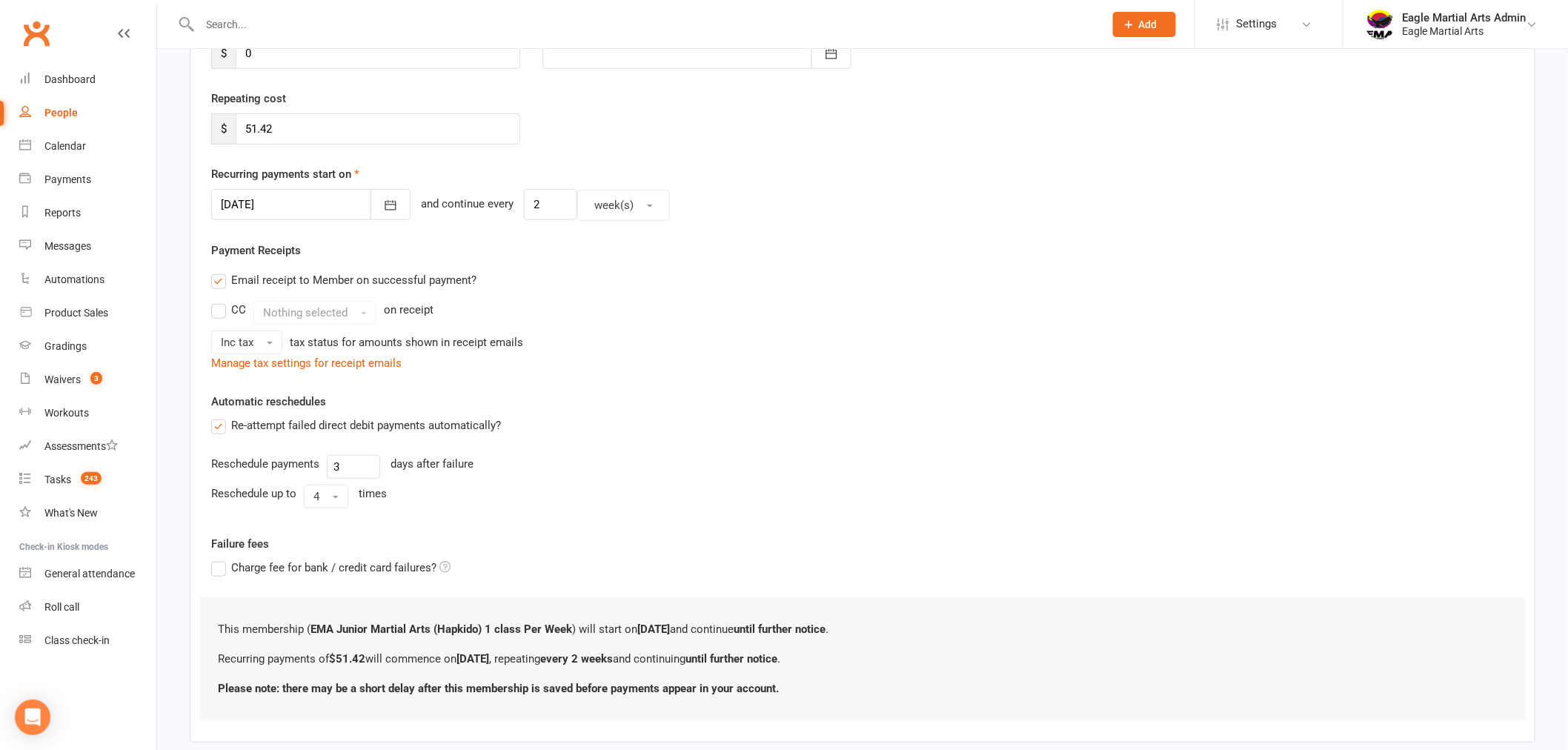
scroll to position [328, 0]
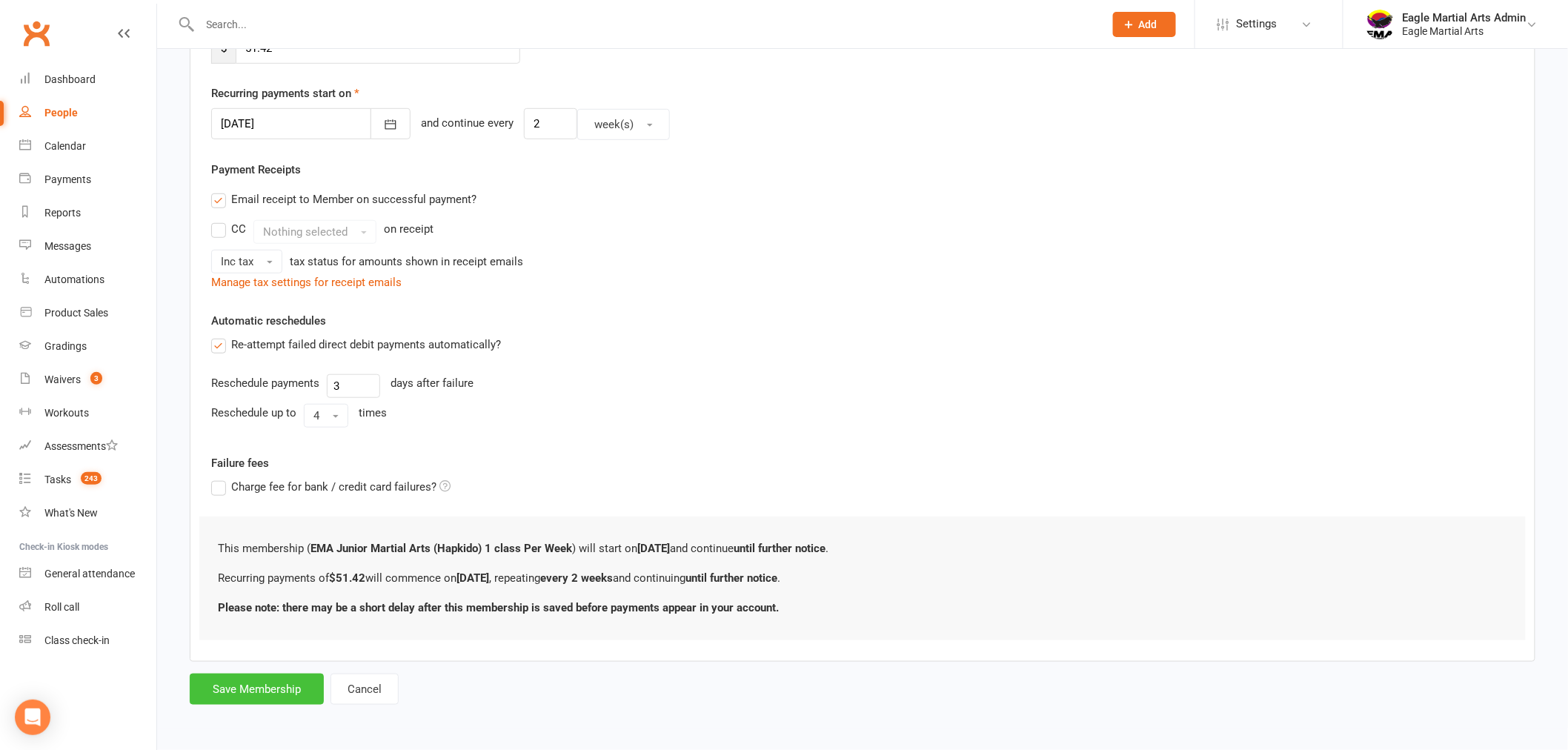
click at [271, 685] on button "Save Membership" at bounding box center [256, 689] width 134 height 31
